Goal: Ask a question

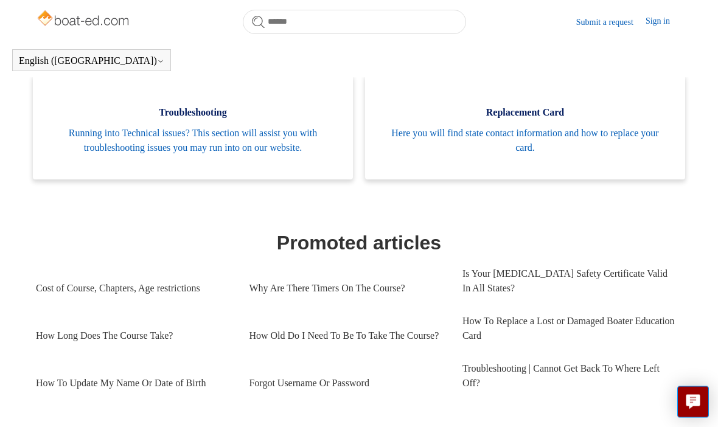
scroll to position [380, 0]
click at [245, 144] on span "Running into Technical issues? This section will assist you with troubleshootin…" at bounding box center [193, 140] width 284 height 29
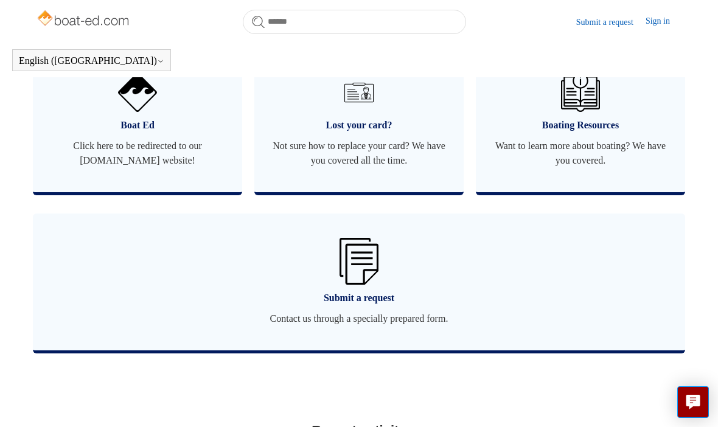
scroll to position [797, 0]
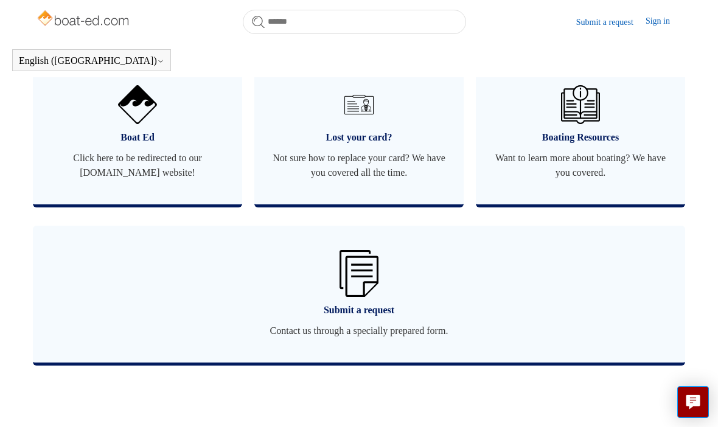
click at [362, 315] on span "Submit a request" at bounding box center [359, 310] width 616 height 15
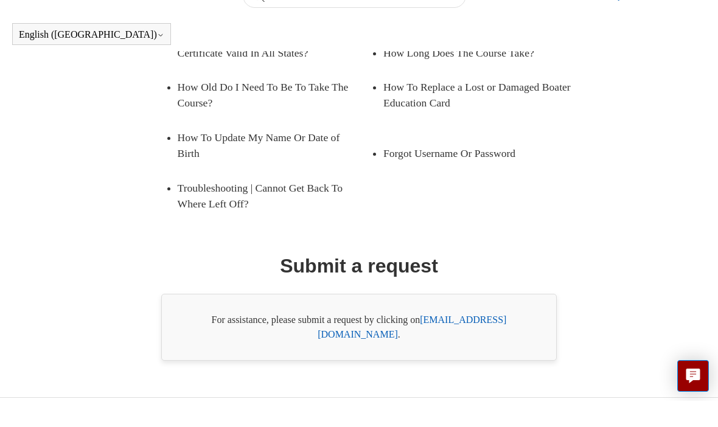
scroll to position [198, 0]
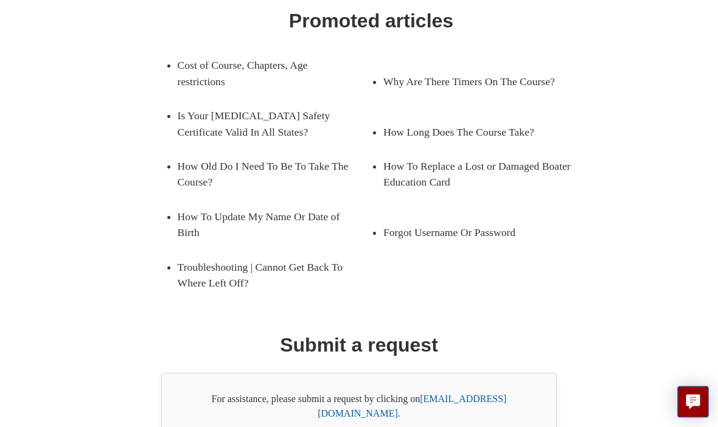
click at [458, 396] on link "support@boat-ed.com" at bounding box center [412, 406] width 189 height 25
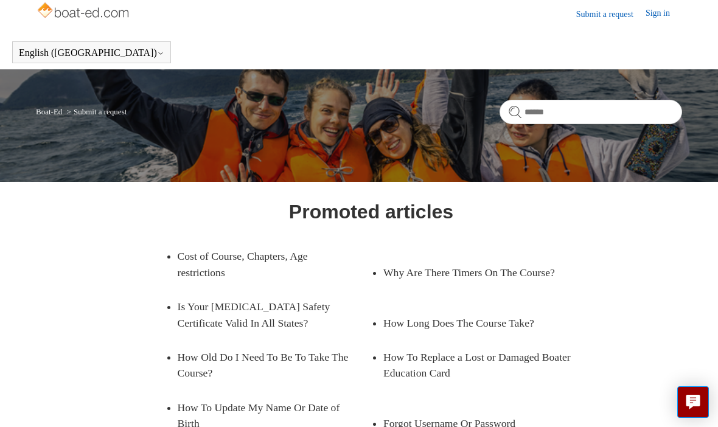
scroll to position [0, 0]
